Goal: Information Seeking & Learning: Learn about a topic

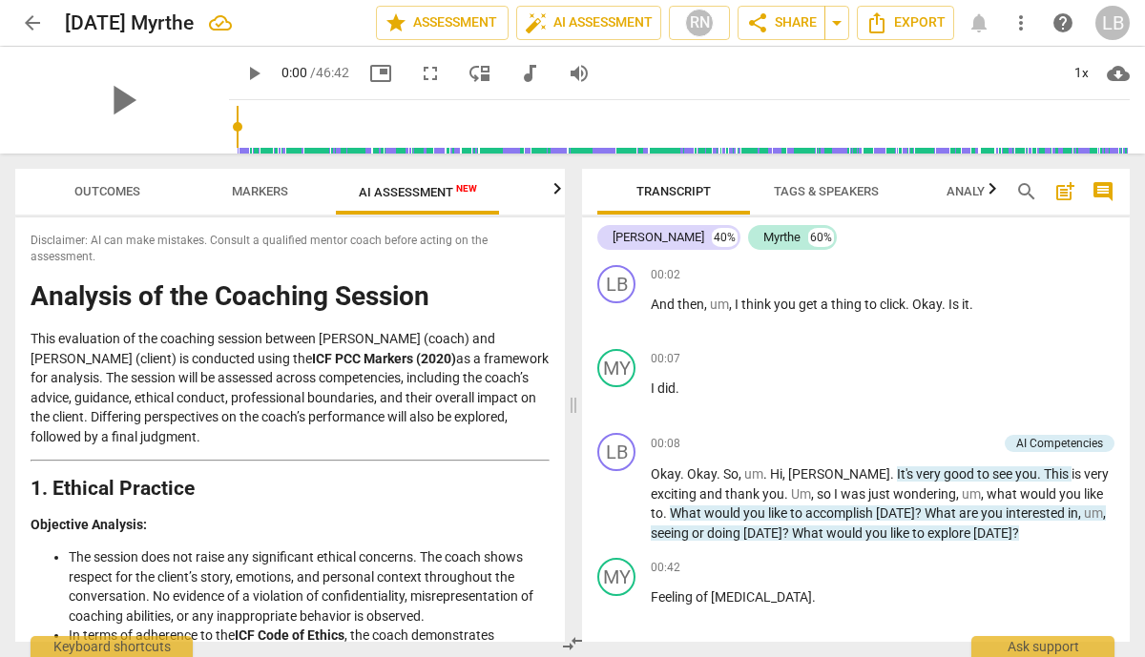
scroll to position [4205, 0]
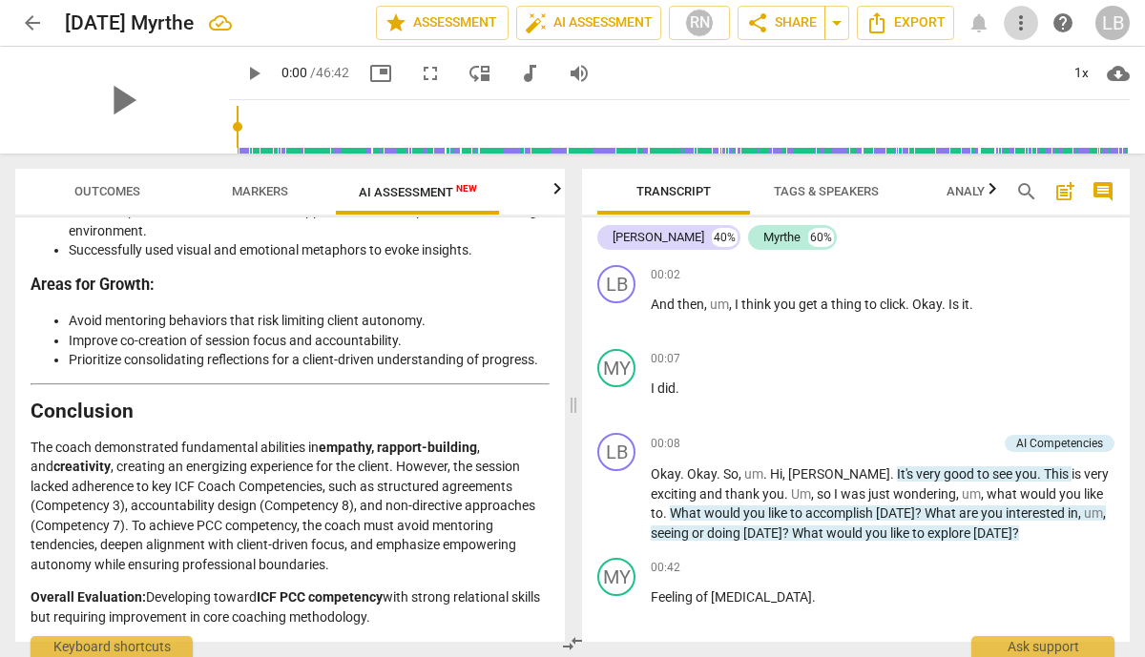
click at [1020, 26] on span "more_vert" at bounding box center [1021, 22] width 23 height 23
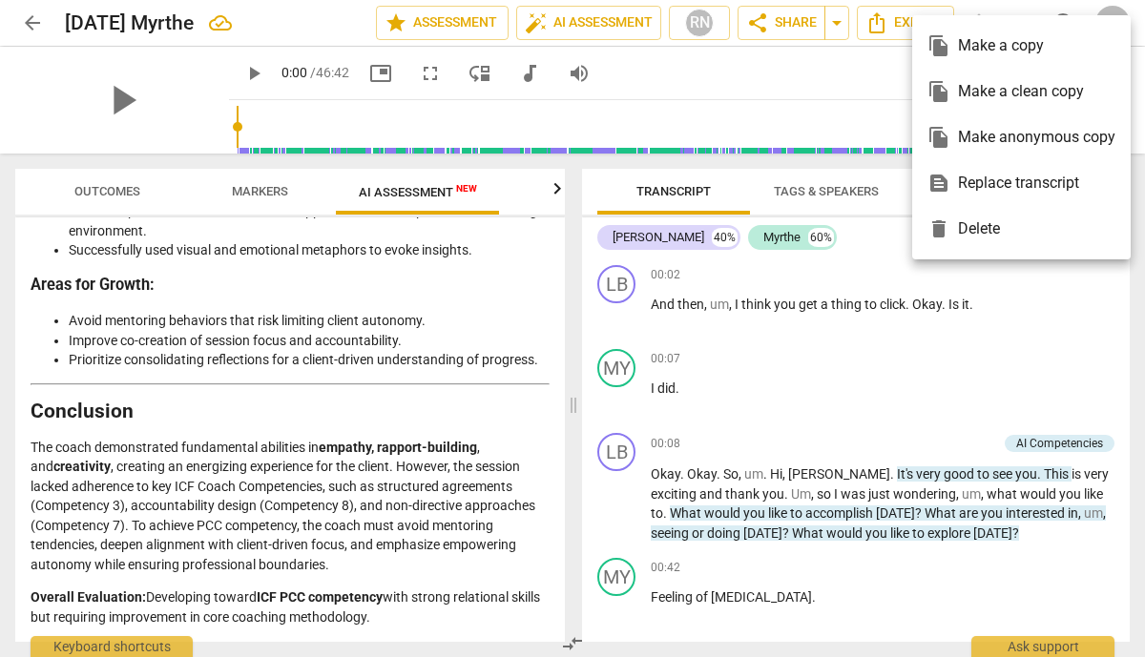
click at [864, 88] on div at bounding box center [572, 328] width 1145 height 657
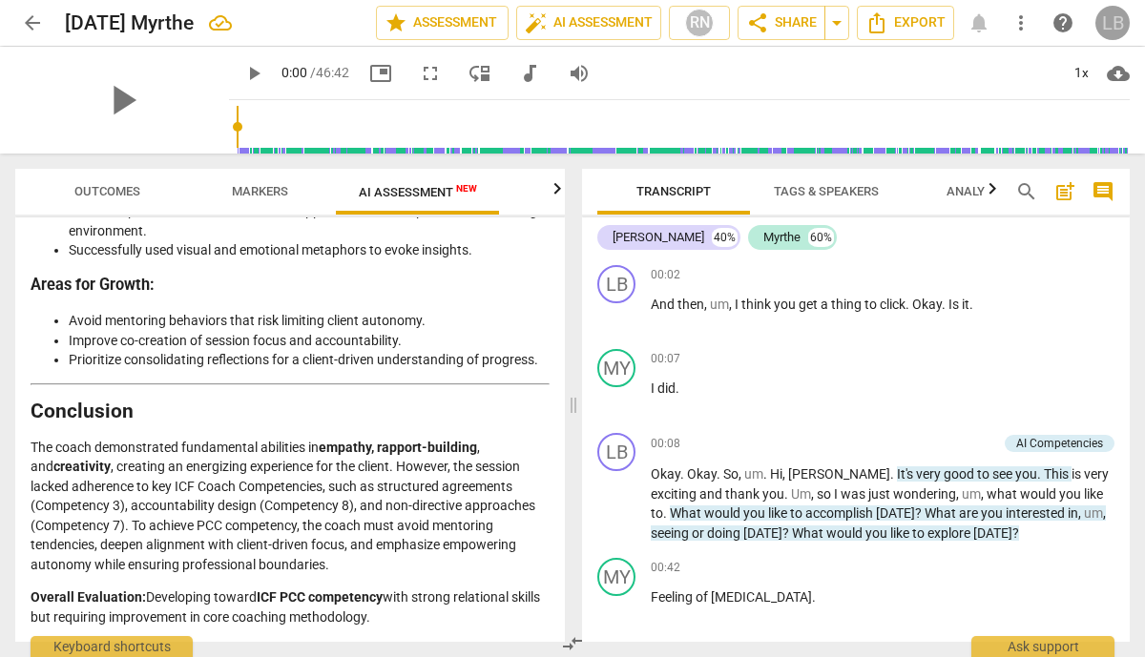
click at [1100, 19] on div "LB" at bounding box center [1112, 23] width 34 height 34
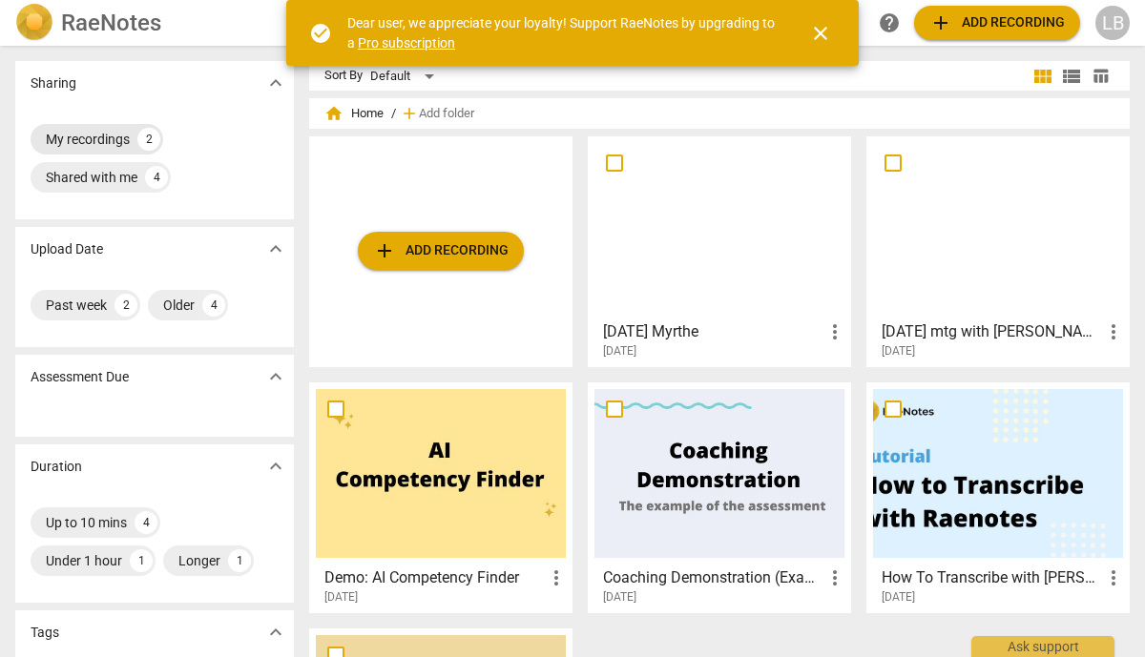
click at [84, 138] on div "My recordings" at bounding box center [88, 139] width 84 height 19
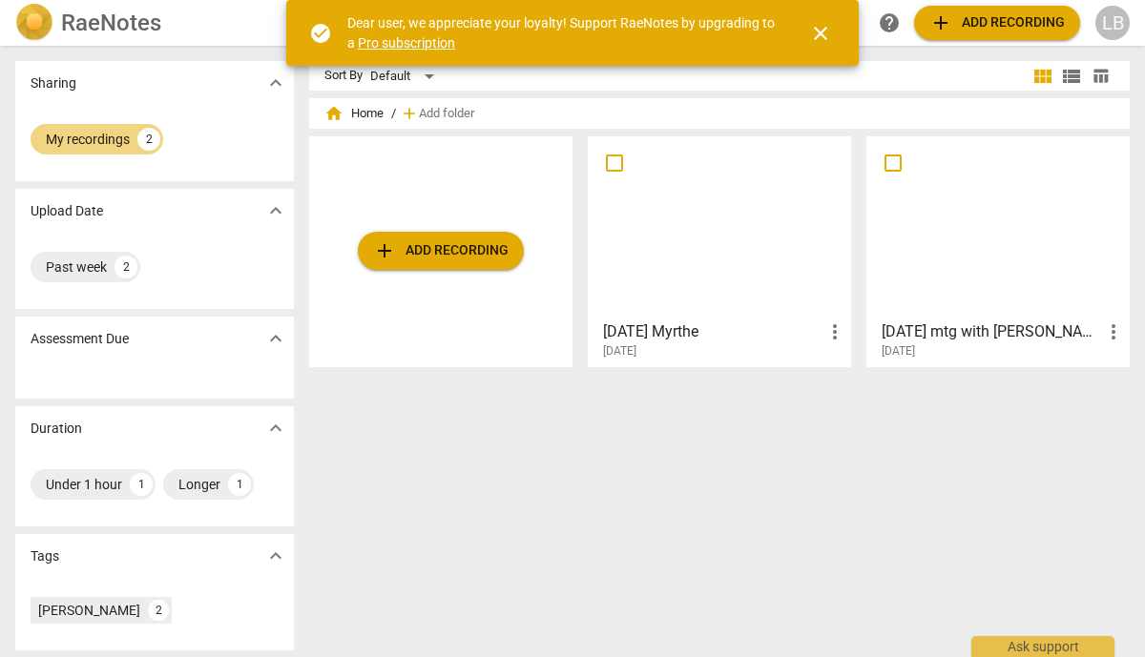
click at [930, 241] on div at bounding box center [998, 227] width 250 height 169
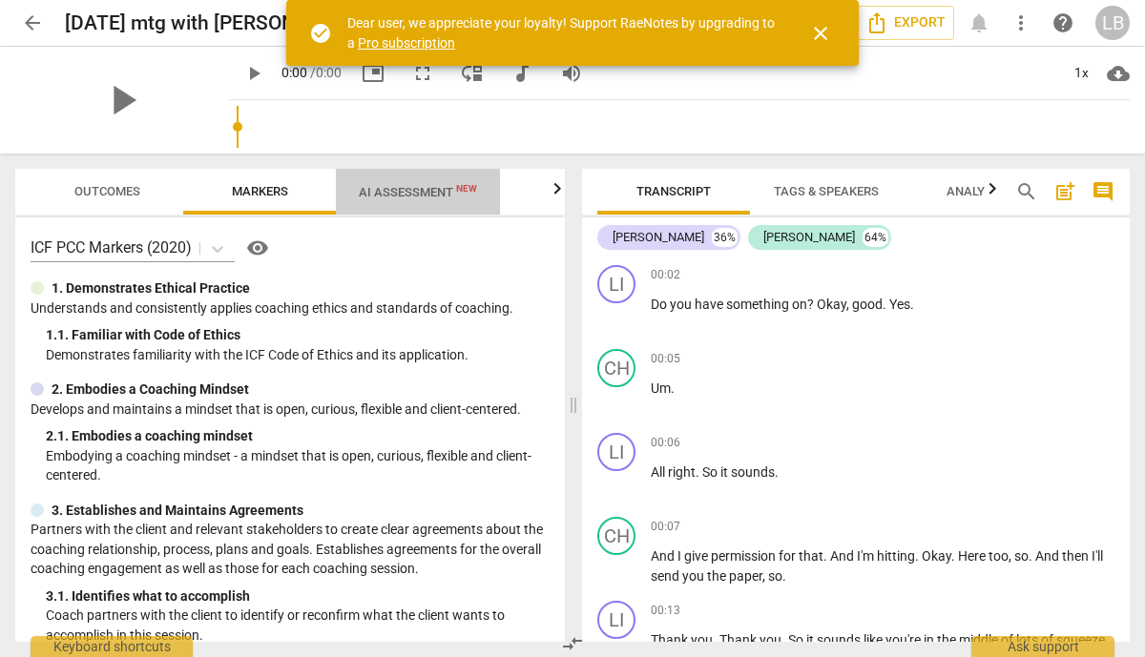
click at [369, 193] on span "AI Assessment New" at bounding box center [418, 192] width 118 height 14
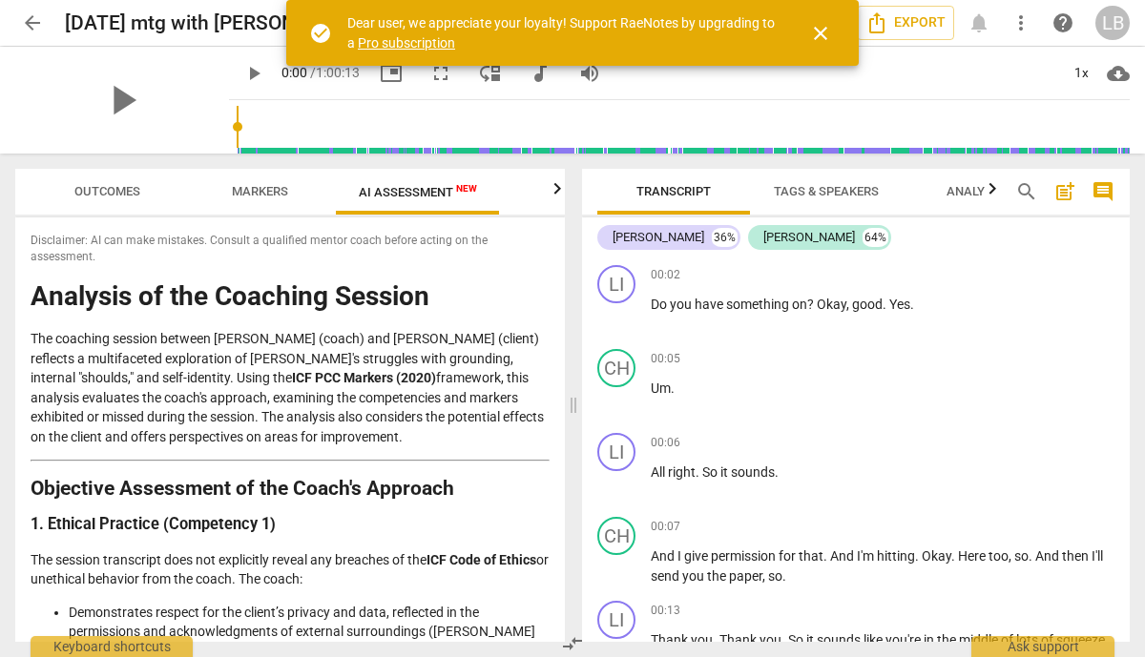
click at [563, 184] on icon "button" at bounding box center [557, 188] width 23 height 23
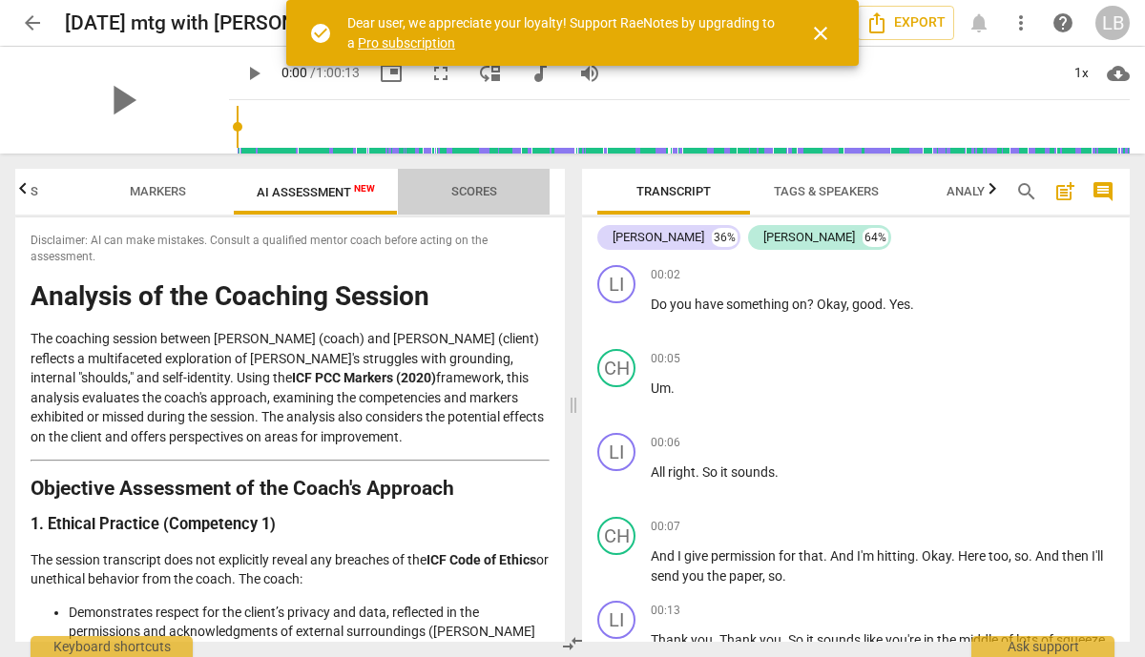
click at [466, 192] on span "Scores" at bounding box center [474, 191] width 46 height 14
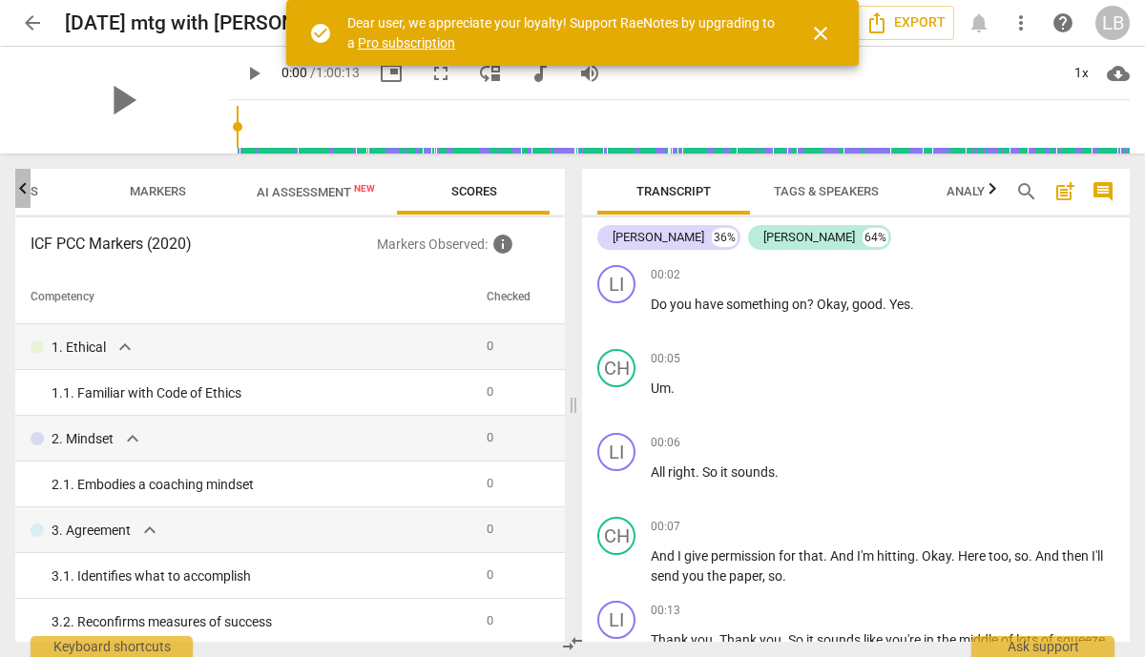
click at [28, 188] on icon "button" at bounding box center [22, 188] width 23 height 23
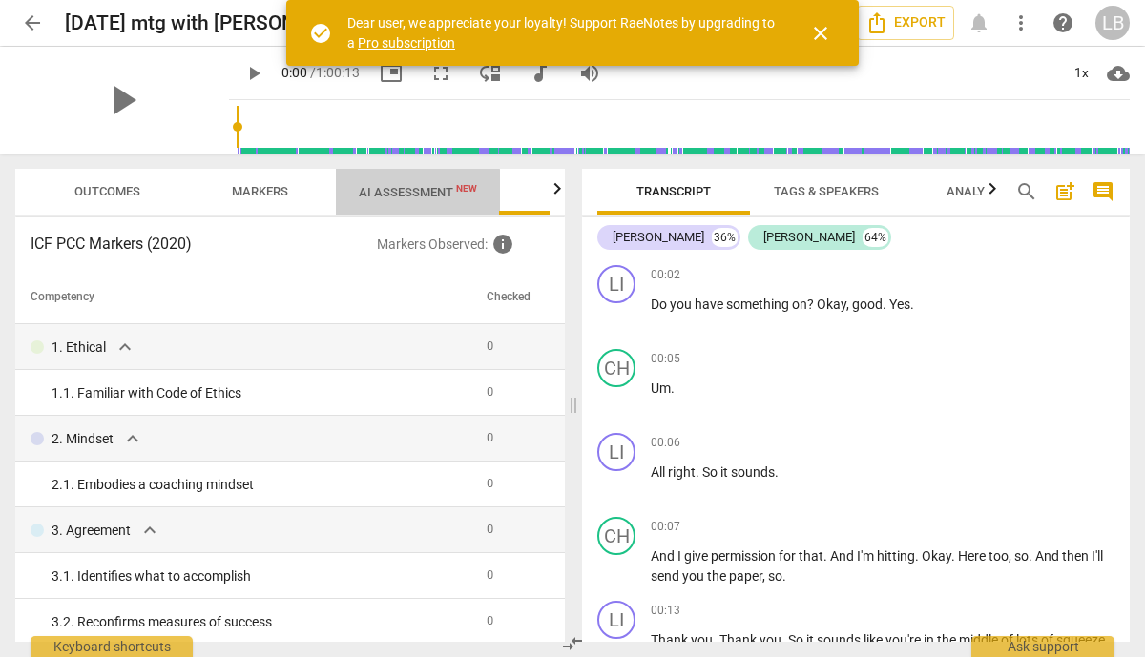
click at [375, 192] on span "AI Assessment New" at bounding box center [418, 192] width 118 height 14
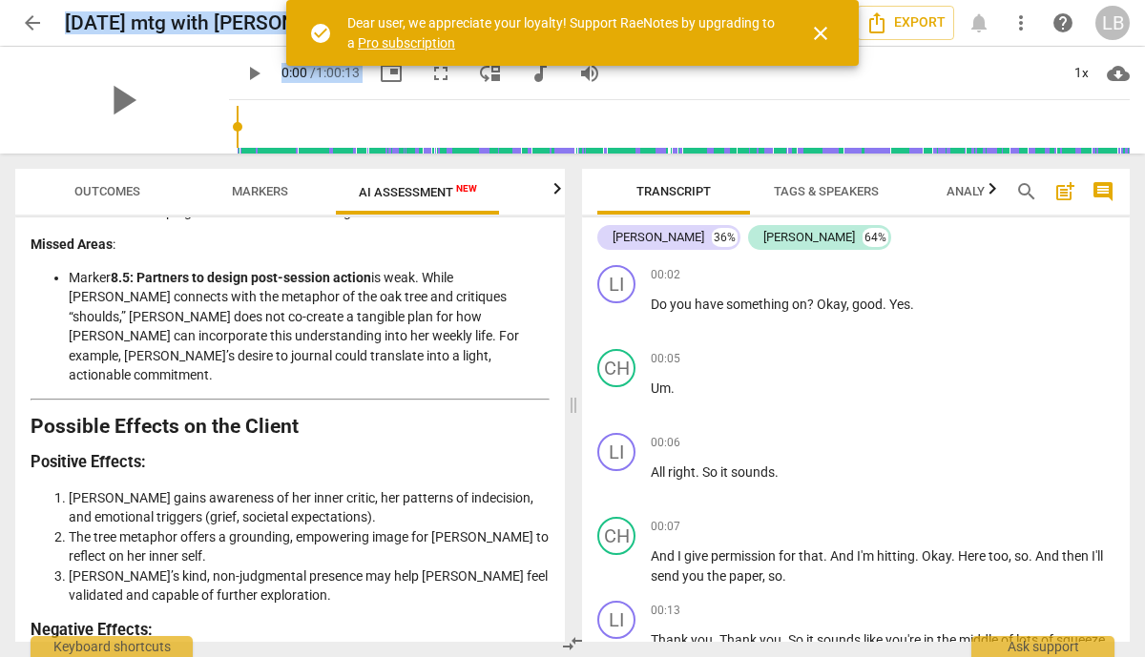
scroll to position [4202, 0]
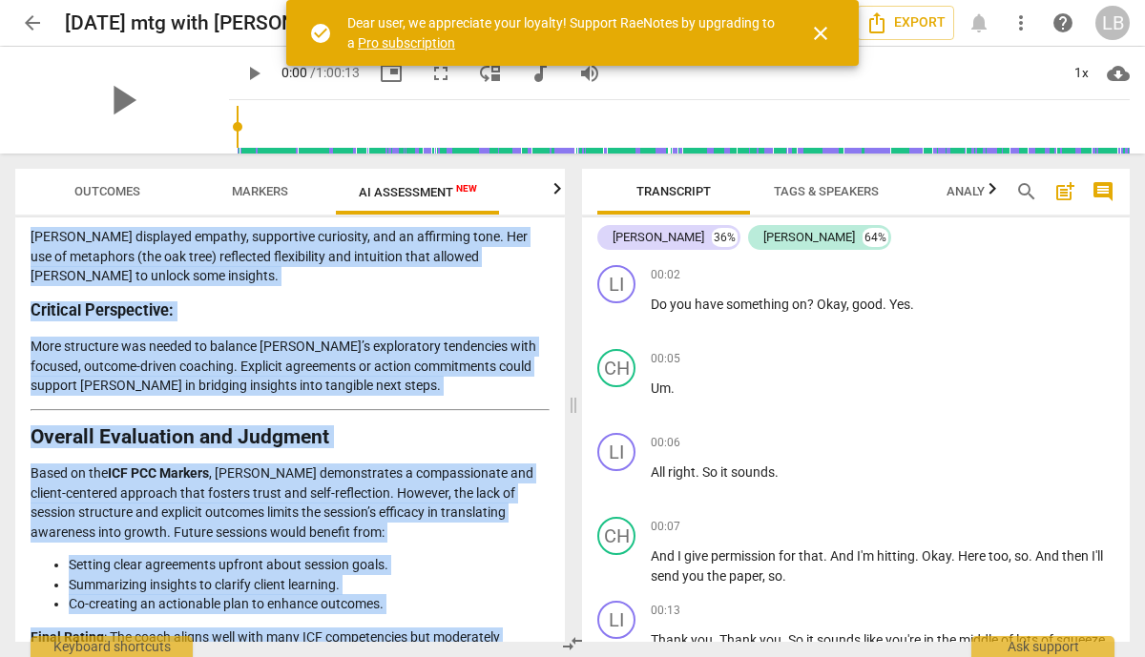
drag, startPoint x: 35, startPoint y: 297, endPoint x: 166, endPoint y: 618, distance: 347.1
copy div "Analysis of the Coaching Session The coaching session between Lisa (coach) and …"
click at [824, 31] on span "close" at bounding box center [820, 33] width 23 height 23
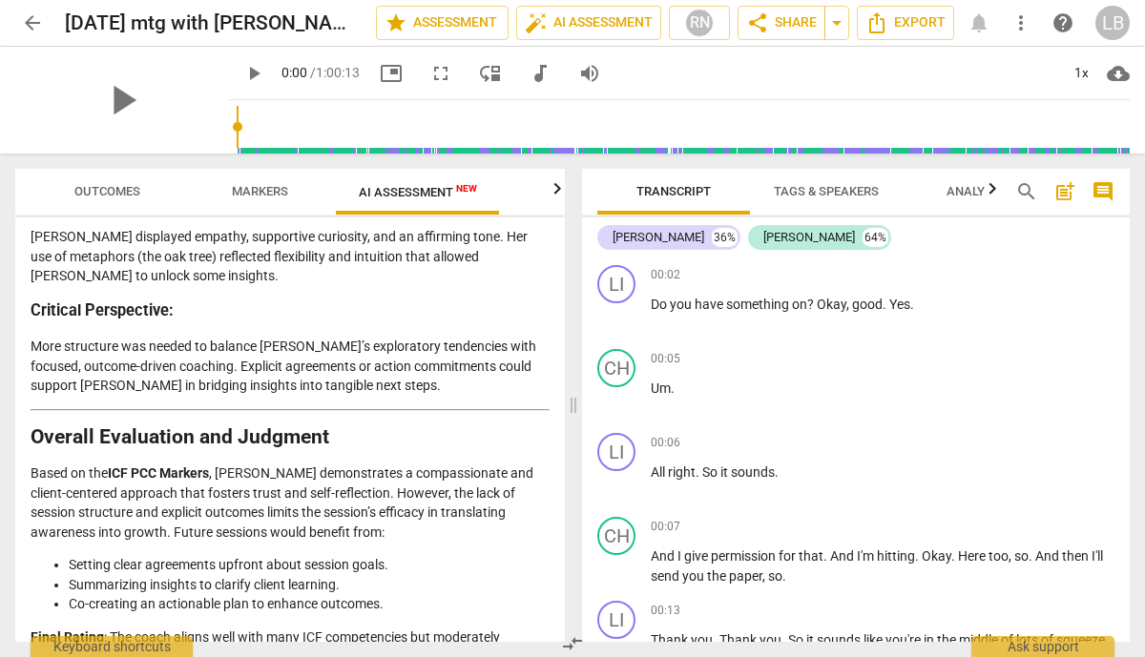
click at [179, 102] on div "play_arrow" at bounding box center [122, 100] width 214 height 107
click at [181, 87] on div "play_arrow" at bounding box center [122, 100] width 214 height 107
click at [880, 25] on icon "Export" at bounding box center [876, 22] width 23 height 23
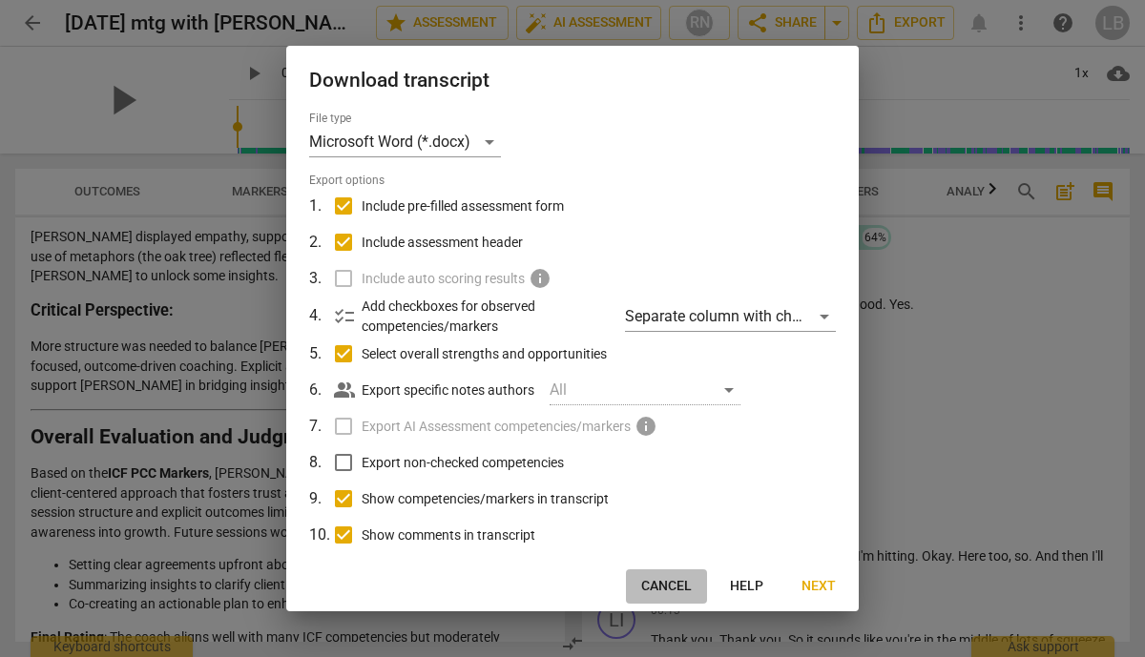
click at [671, 578] on span "Cancel" at bounding box center [666, 586] width 51 height 19
